Goal: Task Accomplishment & Management: Complete application form

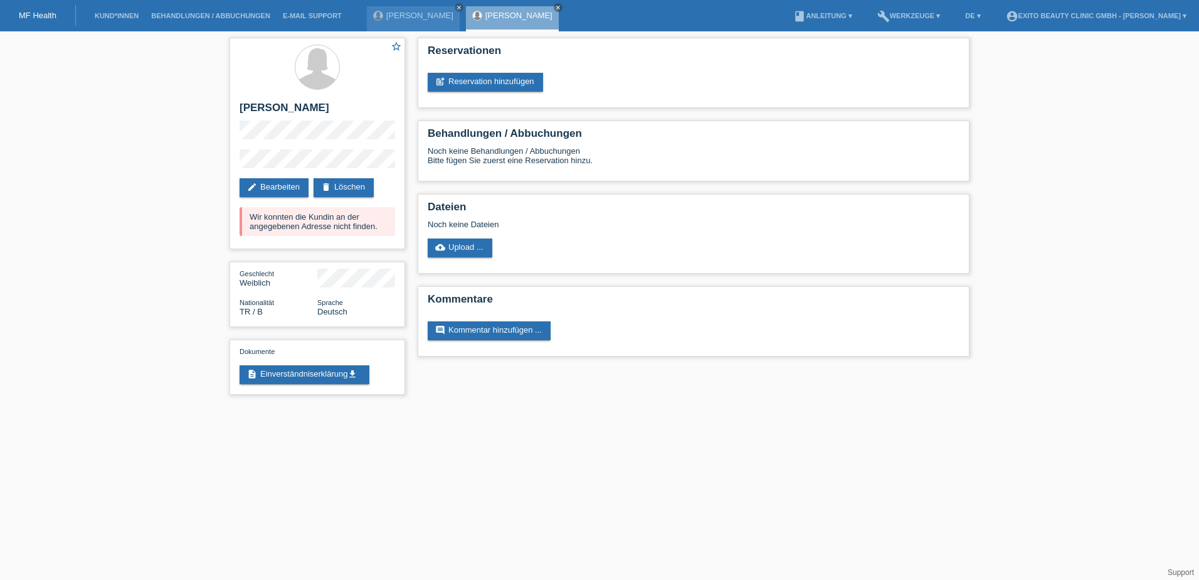
click at [111, 11] on li "Kund*innen" at bounding box center [116, 16] width 56 height 32
click at [114, 14] on link "Kund*innen" at bounding box center [116, 16] width 56 height 8
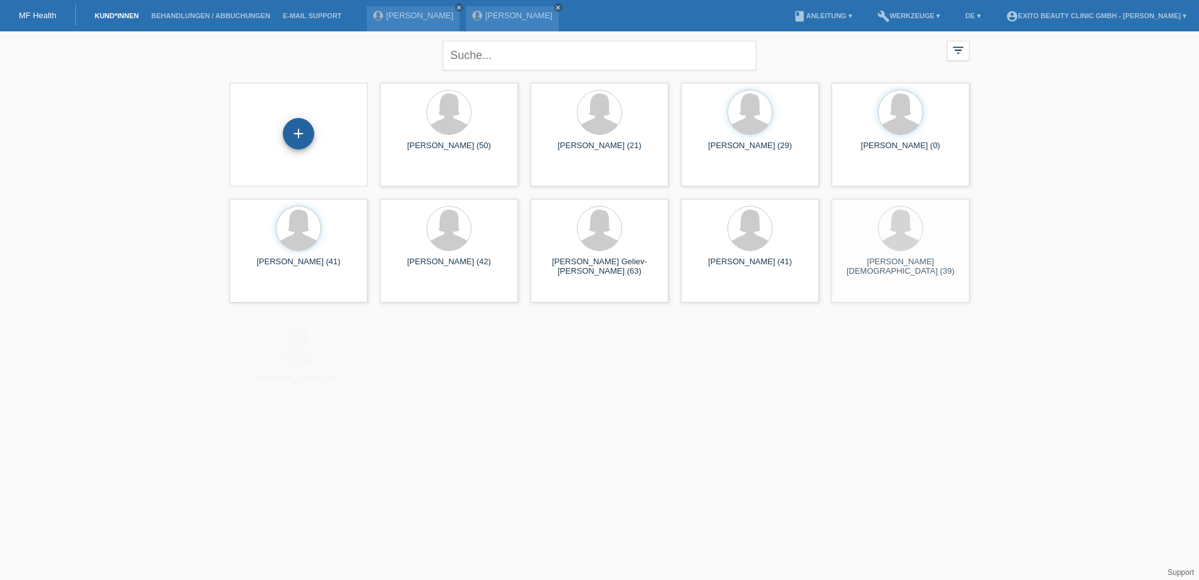
click at [293, 129] on div "+" at bounding box center [298, 133] width 31 height 31
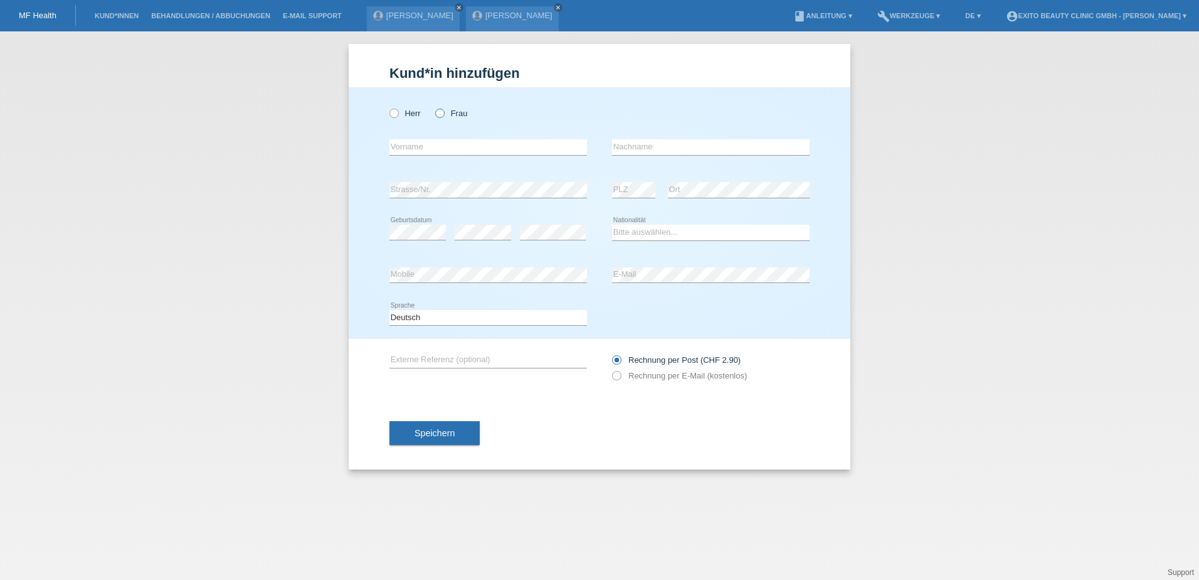
click at [433, 107] on icon at bounding box center [433, 107] width 0 height 0
click at [436, 113] on input "Frau" at bounding box center [439, 113] width 8 height 8
radio input "true"
click at [437, 148] on input "text" at bounding box center [489, 147] width 198 height 16
type input "Arlinda"
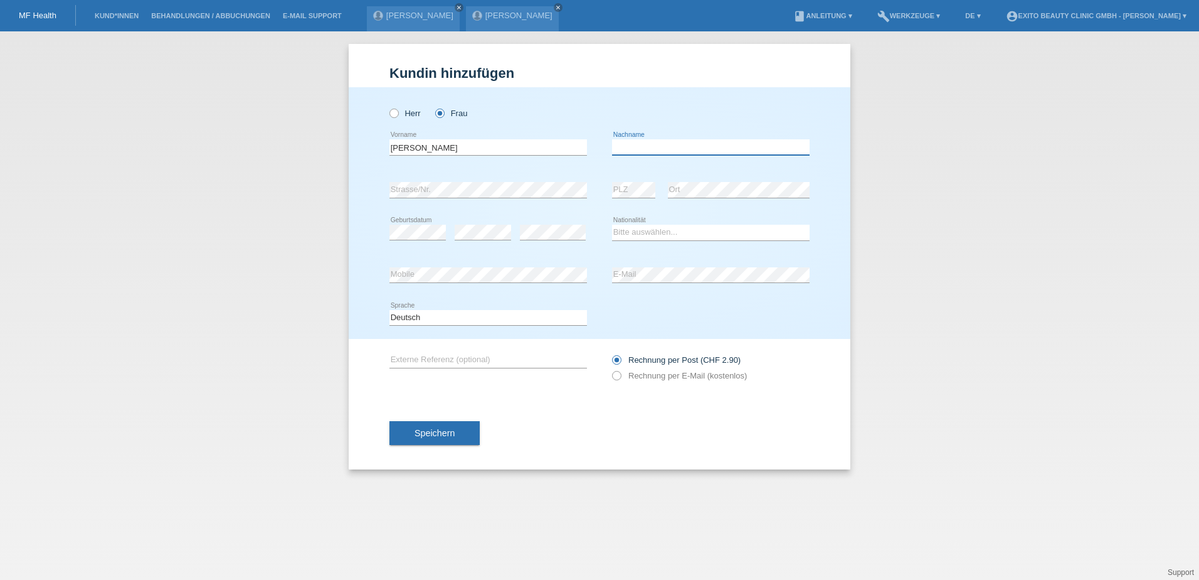
click at [645, 141] on input "text" at bounding box center [711, 147] width 198 height 16
type input "Kopeli"
click at [637, 235] on select "Bitte auswählen... Schweiz Deutschland Liechtenstein Österreich ------------ Af…" at bounding box center [711, 232] width 198 height 15
select select "DE"
click at [612, 225] on select "Bitte auswählen... Schweiz Deutschland Liechtenstein Österreich ------------ Af…" at bounding box center [711, 232] width 198 height 15
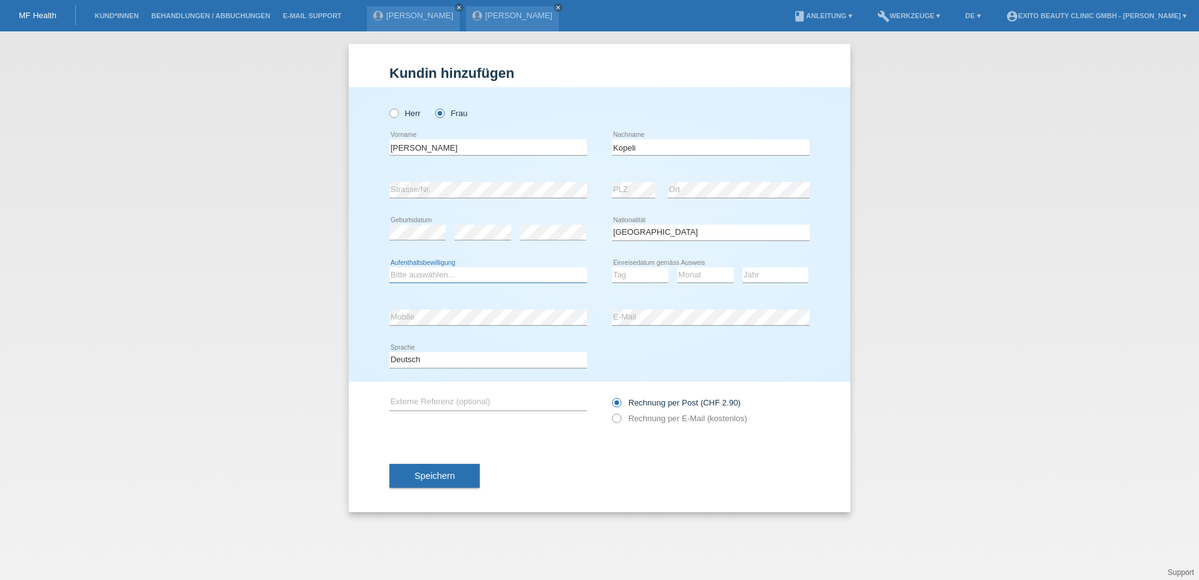
click at [502, 274] on select "Bitte auswählen... C B B - Flüchtlingsstatus Andere" at bounding box center [489, 274] width 198 height 15
select select "C"
click at [390, 267] on select "Bitte auswählen... C B B - Flüchtlingsstatus Andere" at bounding box center [489, 274] width 198 height 15
click at [637, 273] on select "Tag 01 02 03 04 05 06 07 08 09 10 11" at bounding box center [640, 274] width 56 height 15
select select "30"
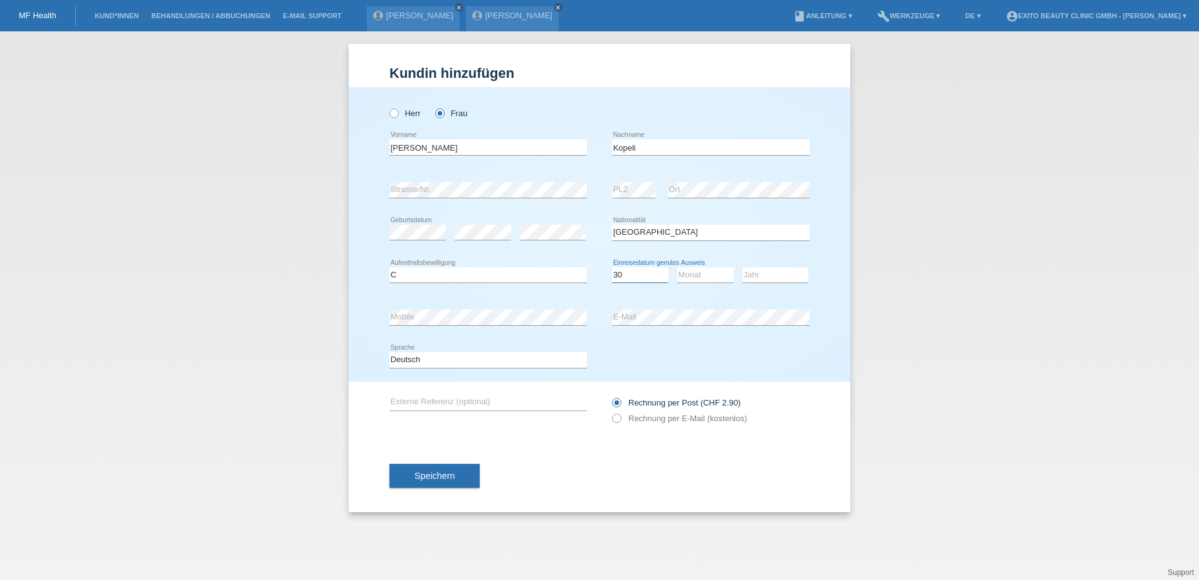
click at [612, 267] on select "Tag 01 02 03 04 05 06 07 08 09 10 11" at bounding box center [640, 274] width 56 height 15
click at [699, 273] on select "Monat 01 02 03 04 05 06 07 08 09 10 11" at bounding box center [705, 274] width 56 height 15
select select "01"
click at [677, 267] on select "Monat 01 02 03 04 05 06 07 08 09 10 11" at bounding box center [705, 274] width 56 height 15
click at [782, 275] on select "Jahr 2025 2024 2023 2022 2021 2020 2019 2018 2017 2016 2015 2014 2013 2012 2011…" at bounding box center [776, 274] width 66 height 15
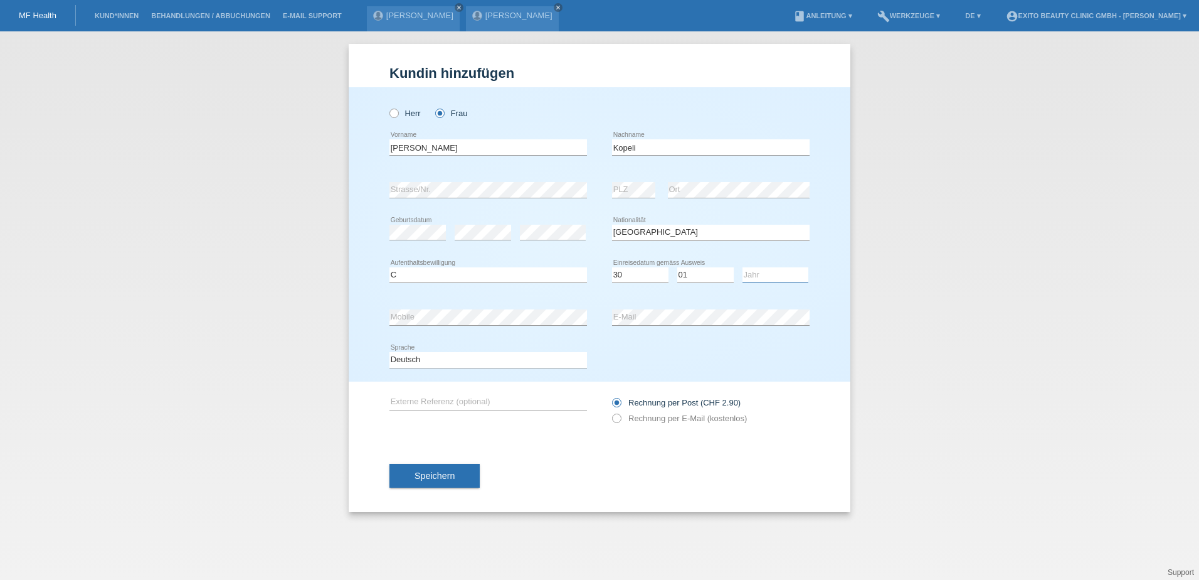
select select "2013"
click at [743, 267] on select "Jahr 2025 2024 2023 2022 2021 2020 2019 2018 2017 2016 2015 2014 2013 2012 2011…" at bounding box center [776, 274] width 66 height 15
click at [622, 418] on label "Rechnung per E-Mail (kostenlos)" at bounding box center [679, 417] width 135 height 9
click at [620, 418] on input "Rechnung per E-Mail (kostenlos)" at bounding box center [616, 421] width 8 height 16
radio input "true"
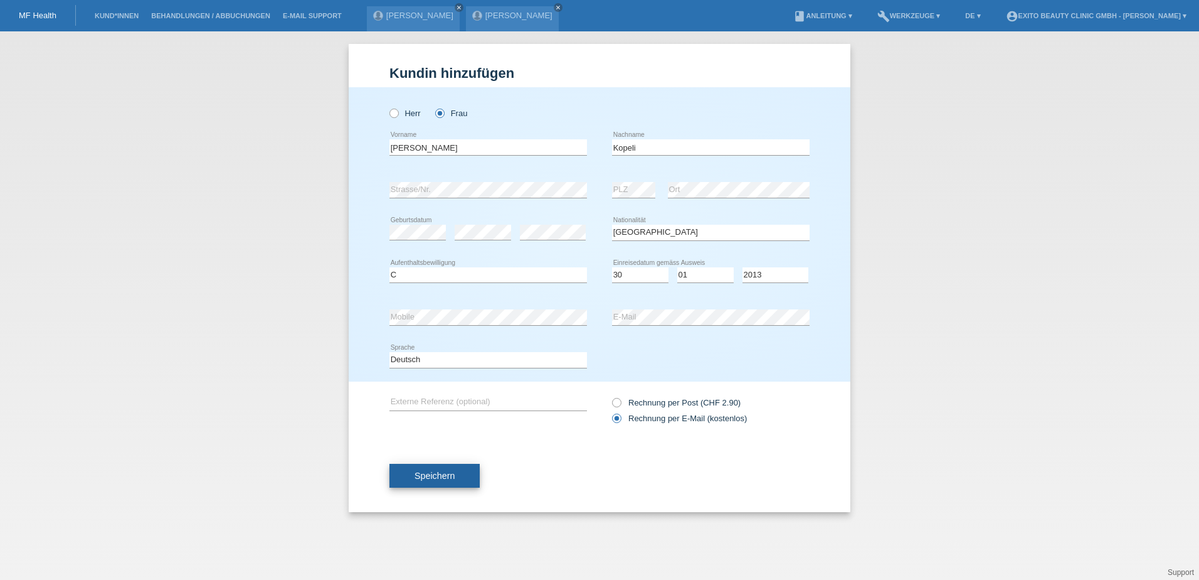
click at [438, 473] on span "Speichern" at bounding box center [435, 475] width 40 height 10
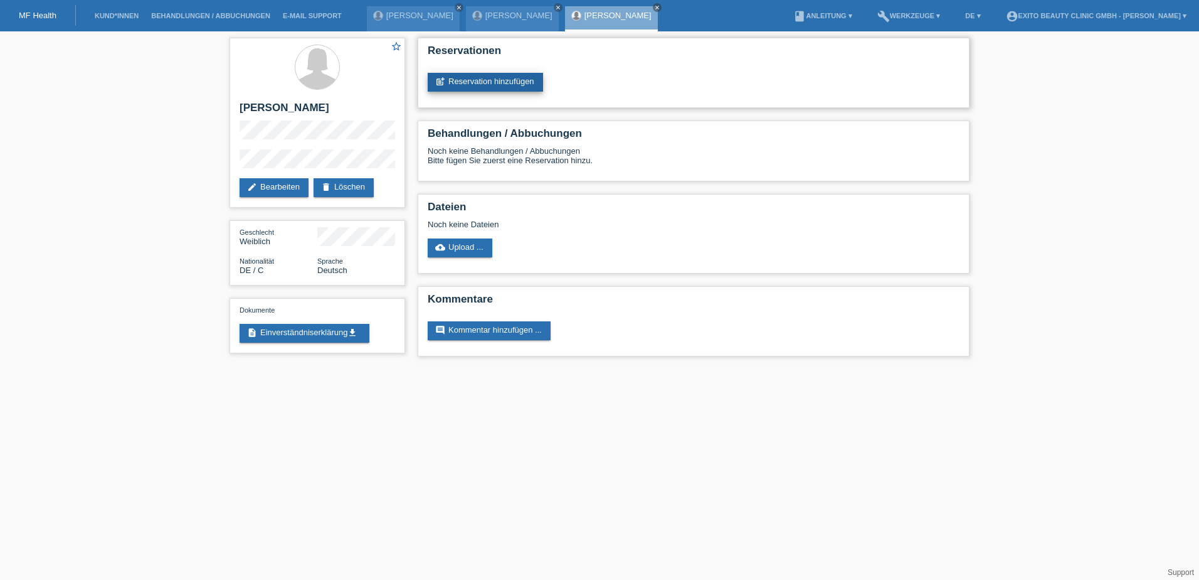
click at [489, 78] on link "post_add Reservation hinzufügen" at bounding box center [485, 82] width 115 height 19
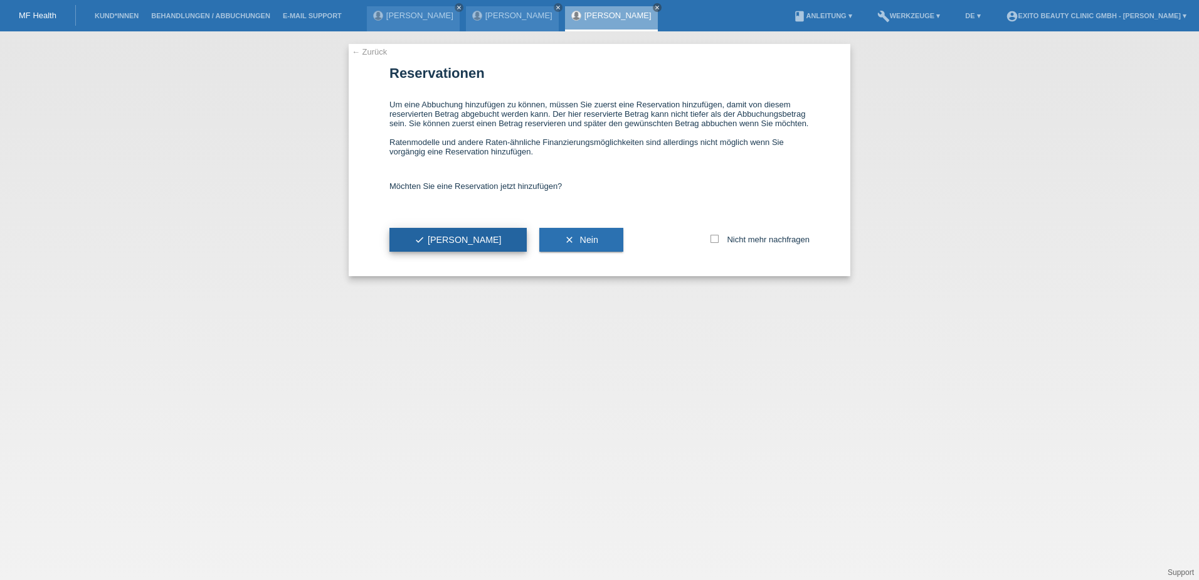
click at [427, 236] on span "check Ja" at bounding box center [458, 240] width 87 height 10
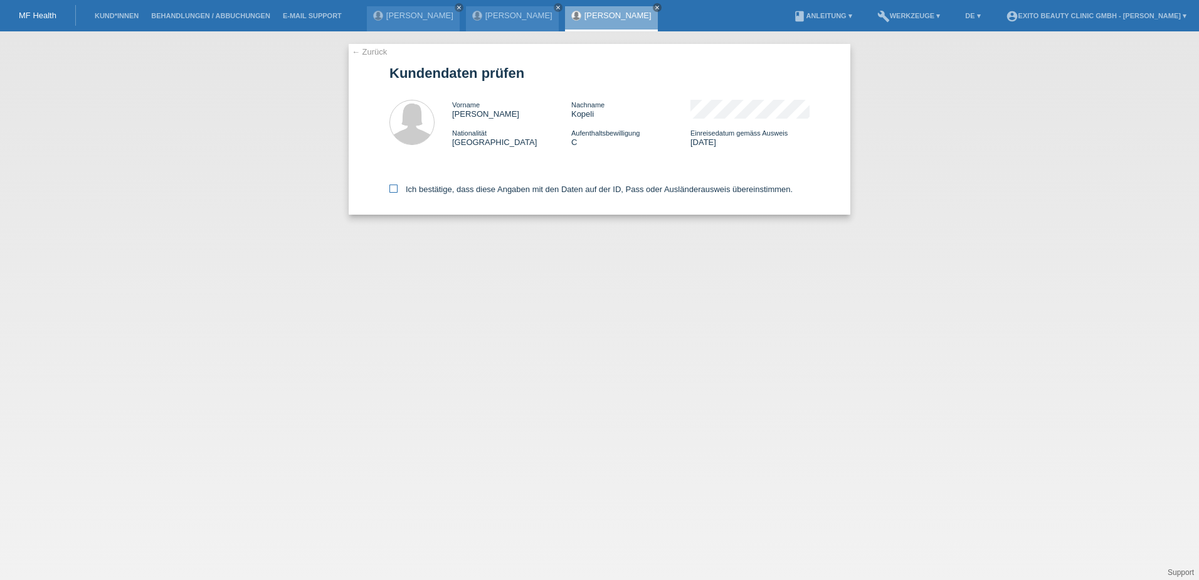
click at [391, 190] on icon at bounding box center [394, 188] width 8 height 8
click at [391, 190] on input "Ich bestätige, dass diese Angaben mit den Daten auf der ID, Pass oder Ausländer…" at bounding box center [394, 188] width 8 height 8
checkbox input "true"
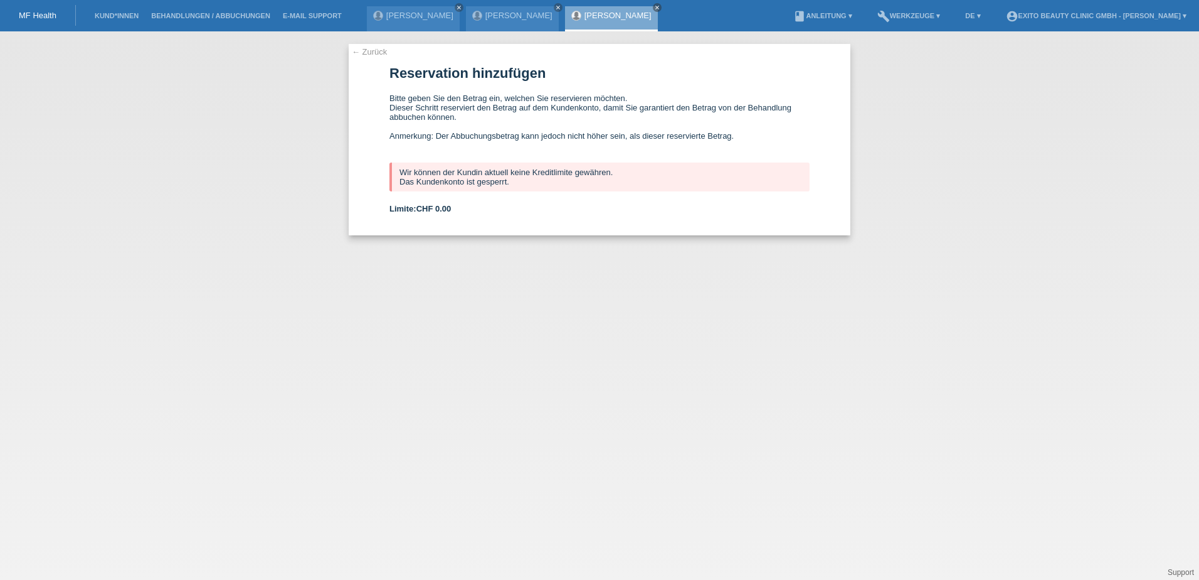
click at [373, 54] on link "← Zurück" at bounding box center [369, 51] width 35 height 9
